Goal: Information Seeking & Learning: Compare options

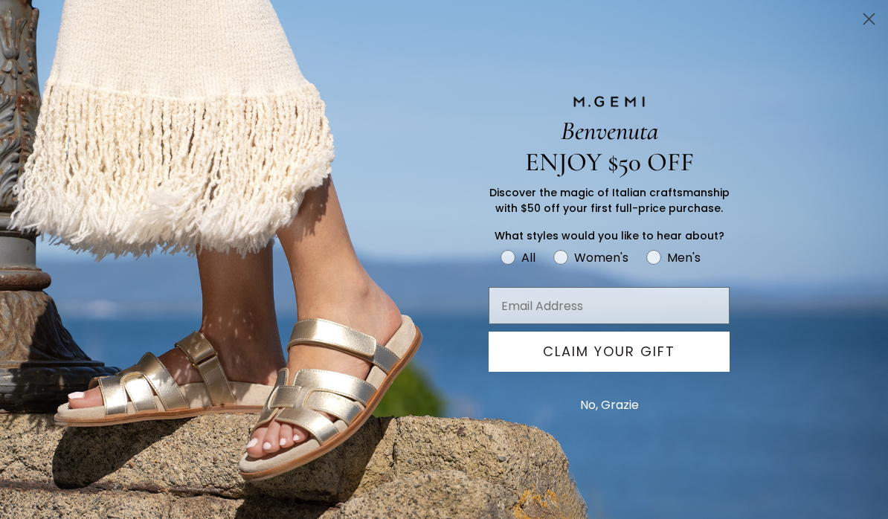
click at [878, 16] on circle "Close dialog" at bounding box center [869, 19] width 25 height 25
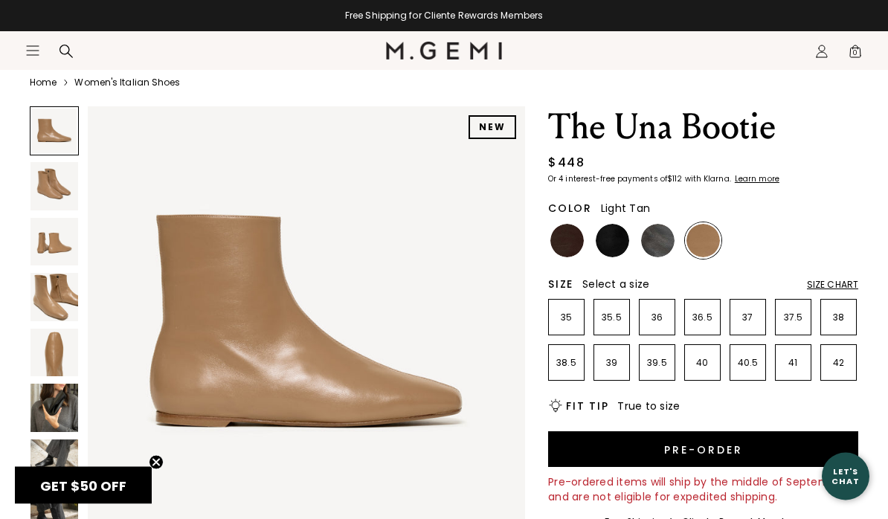
scroll to position [50, 0]
click at [578, 242] on img at bounding box center [566, 240] width 33 height 33
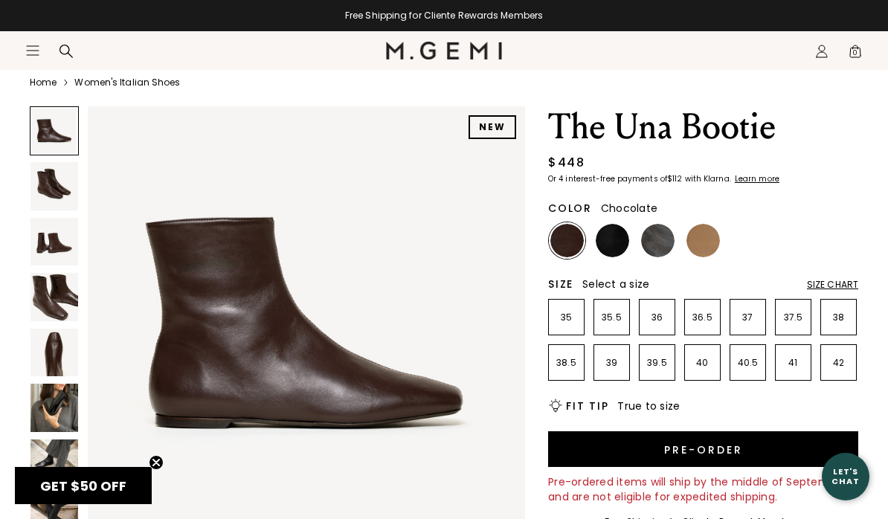
click at [618, 238] on img at bounding box center [612, 240] width 33 height 33
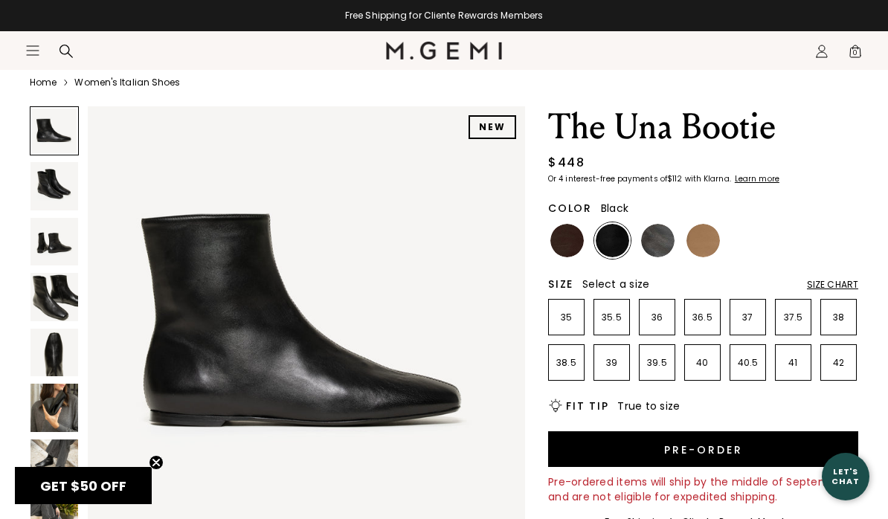
click at [669, 234] on img at bounding box center [657, 240] width 33 height 33
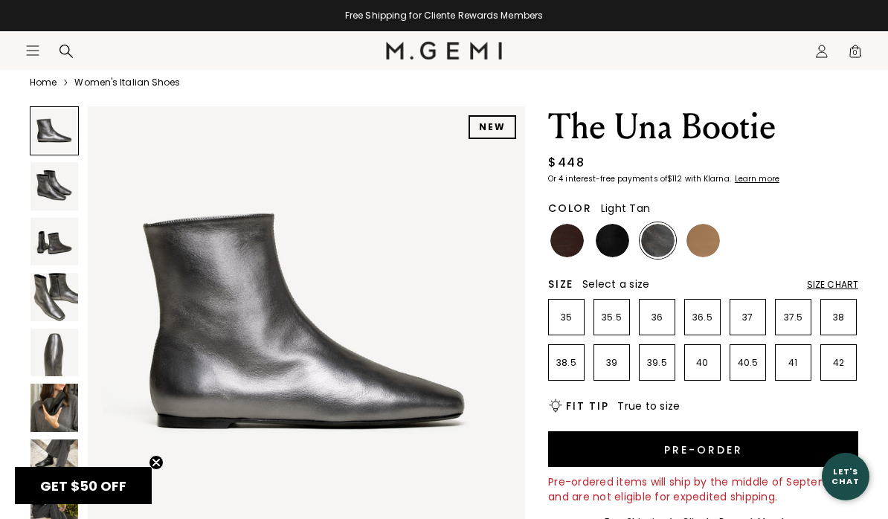
click at [712, 238] on img at bounding box center [702, 240] width 33 height 33
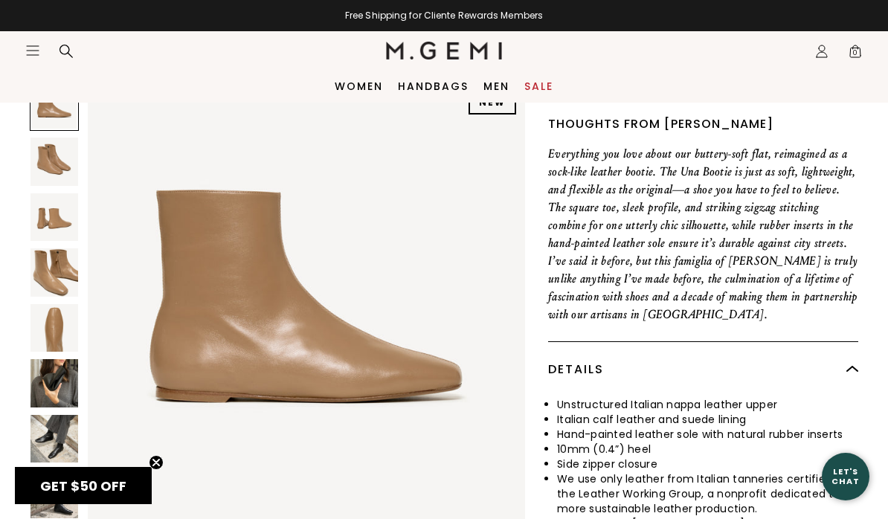
scroll to position [493, 0]
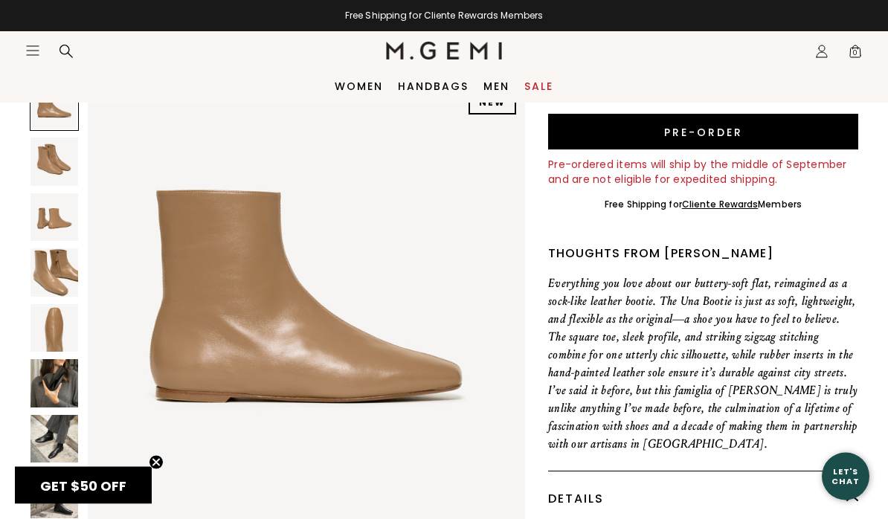
click at [50, 160] on img at bounding box center [54, 162] width 48 height 48
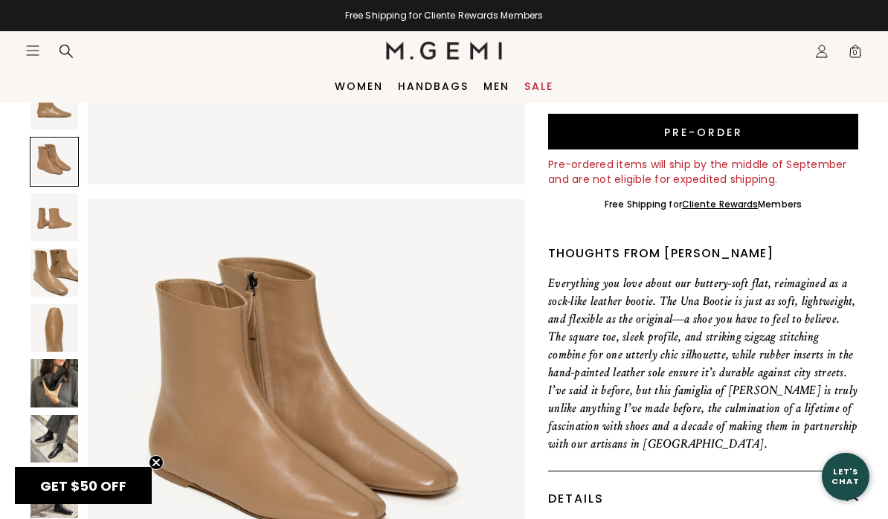
scroll to position [452, 0]
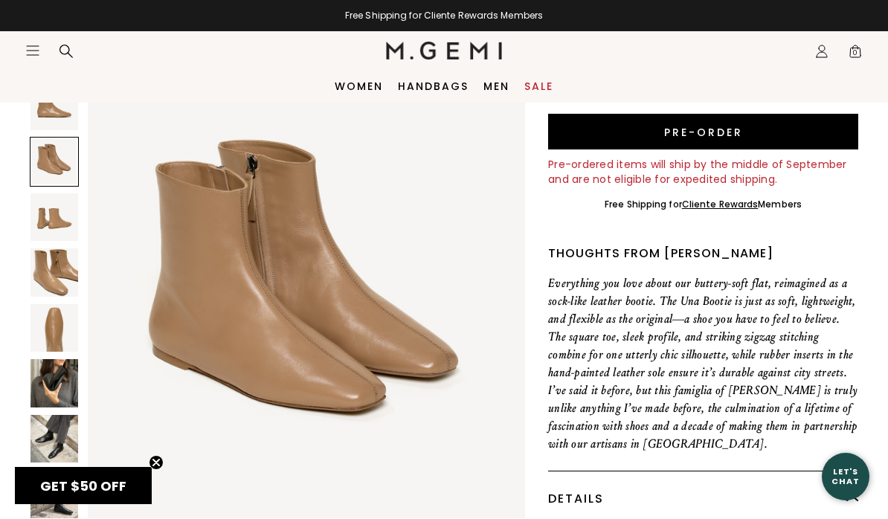
click at [54, 220] on img at bounding box center [54, 217] width 48 height 48
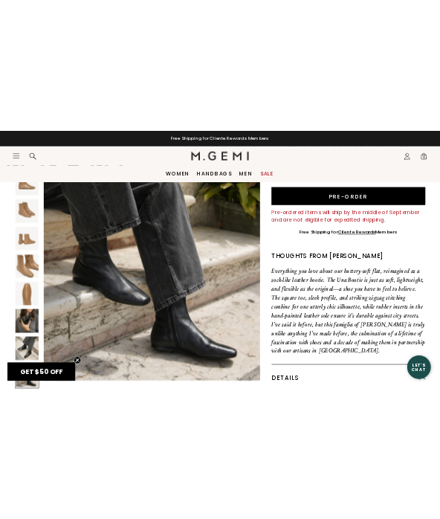
scroll to position [48, 0]
